Goal: Transaction & Acquisition: Register for event/course

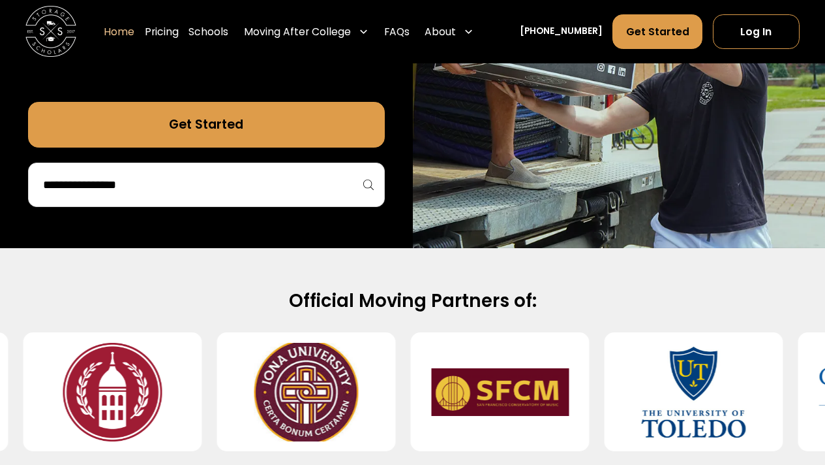
scroll to position [294, 0]
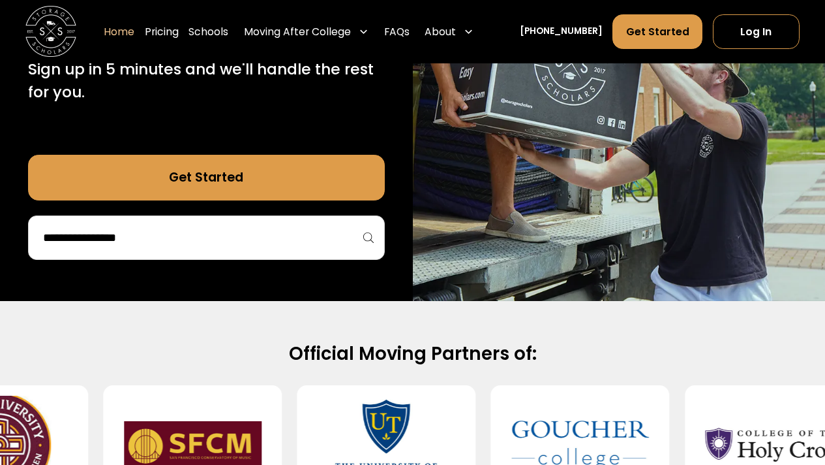
click at [246, 240] on input "search" at bounding box center [207, 237] width 330 height 22
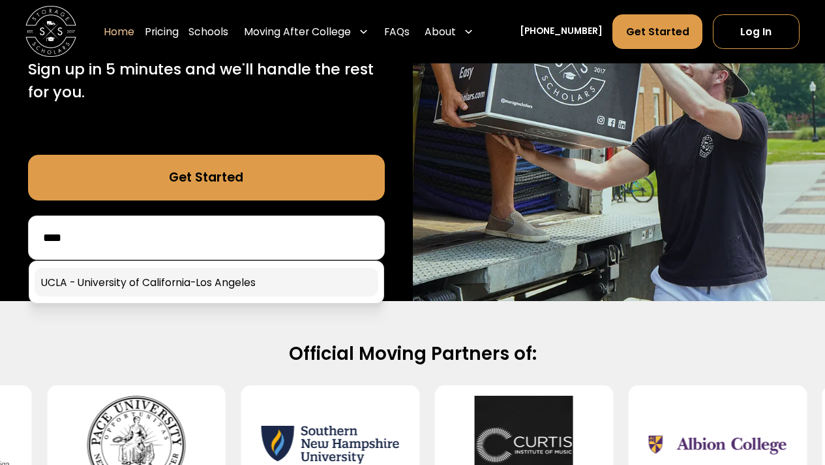
type input "****"
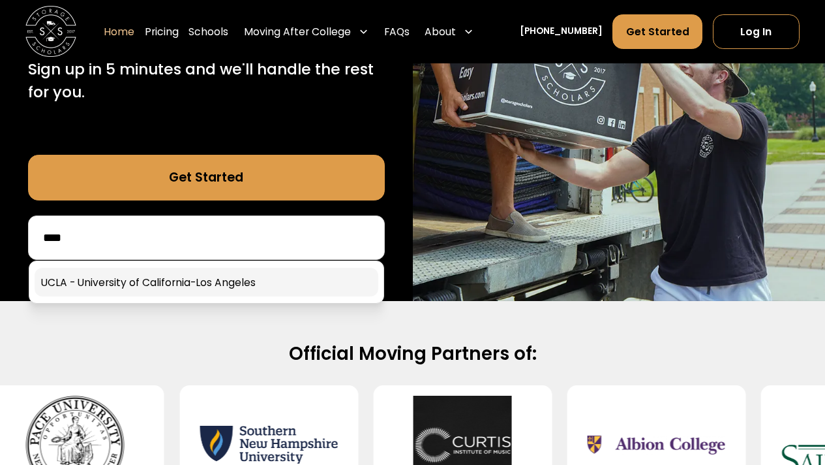
click at [210, 281] on link at bounding box center [207, 282] width 344 height 29
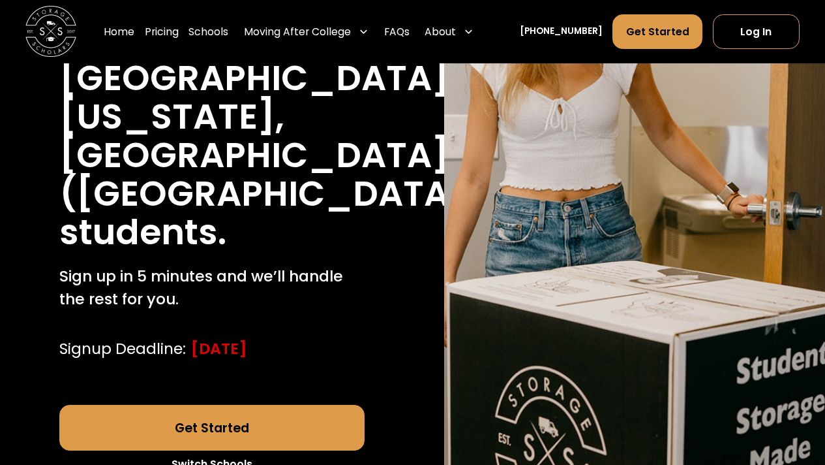
scroll to position [286, 0]
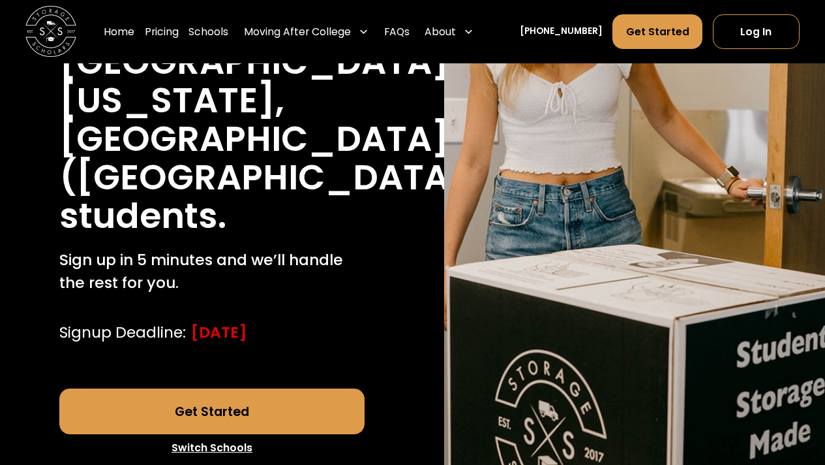
click at [226, 388] on link "Get Started" at bounding box center [211, 411] width 305 height 46
